Goal: Check status: Check status

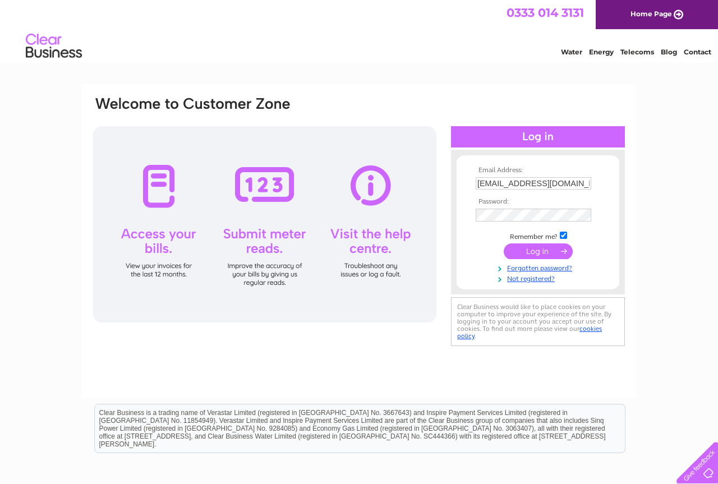
click at [528, 251] on input "submit" at bounding box center [538, 252] width 69 height 16
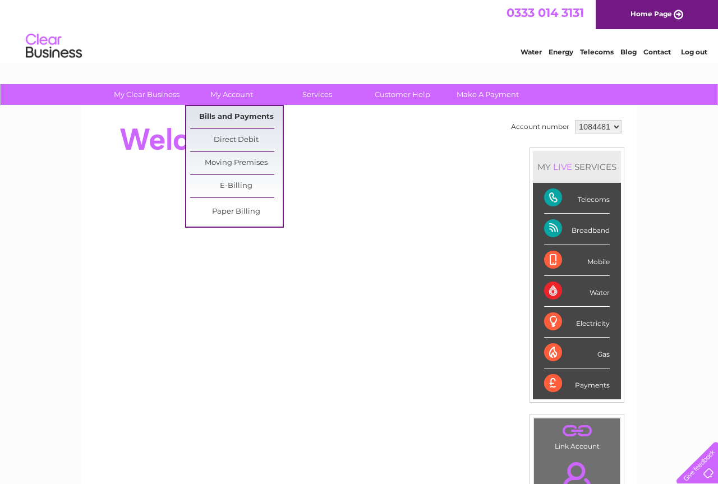
click at [241, 115] on link "Bills and Payments" at bounding box center [236, 117] width 93 height 22
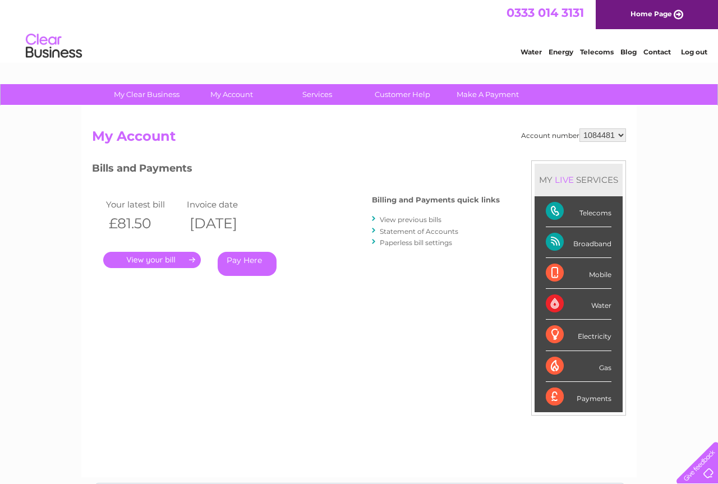
click at [155, 260] on link "." at bounding box center [152, 260] width 98 height 16
